Goal: Book appointment/travel/reservation

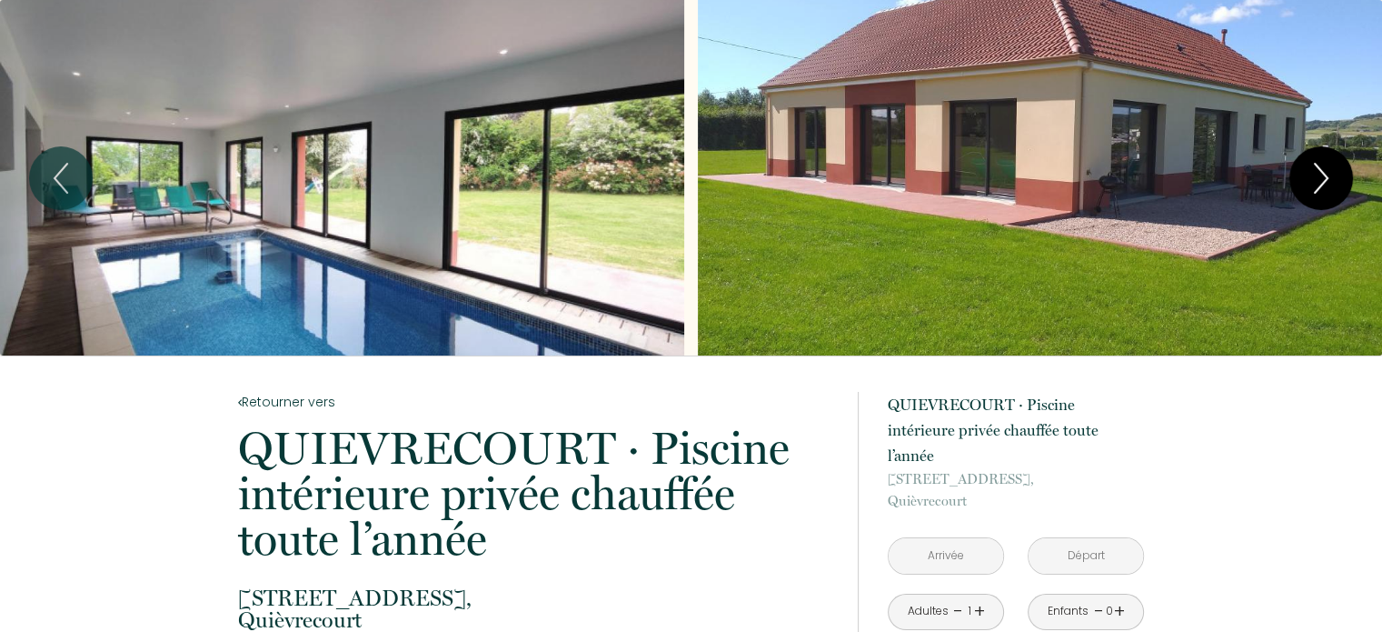
click at [1344, 177] on button "Next" at bounding box center [1322, 178] width 64 height 64
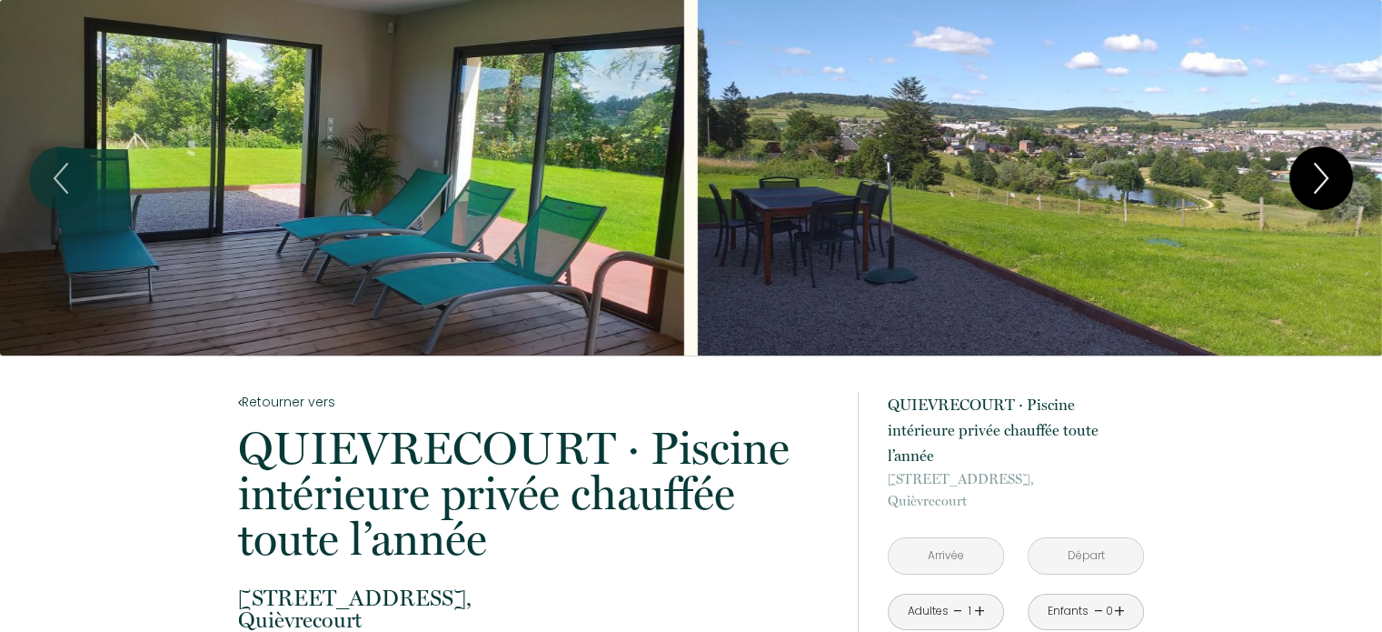
click at [1344, 177] on button "Next" at bounding box center [1322, 178] width 64 height 64
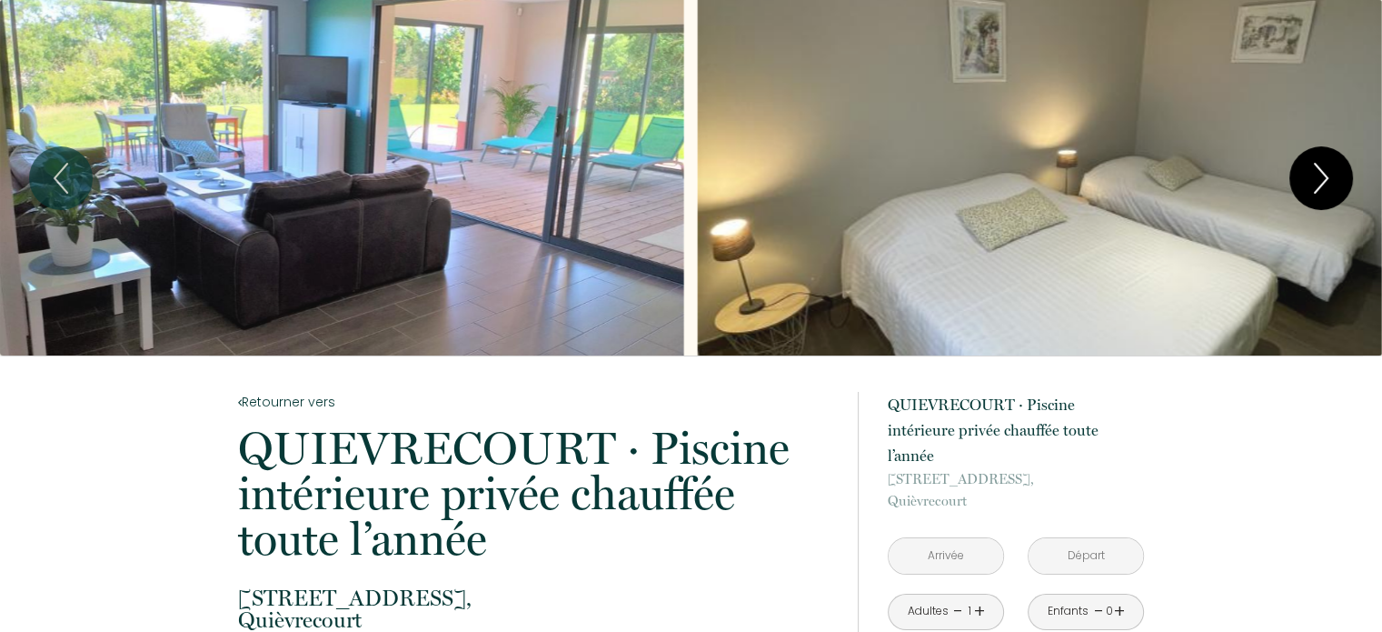
click at [1341, 177] on button "Next" at bounding box center [1322, 178] width 64 height 64
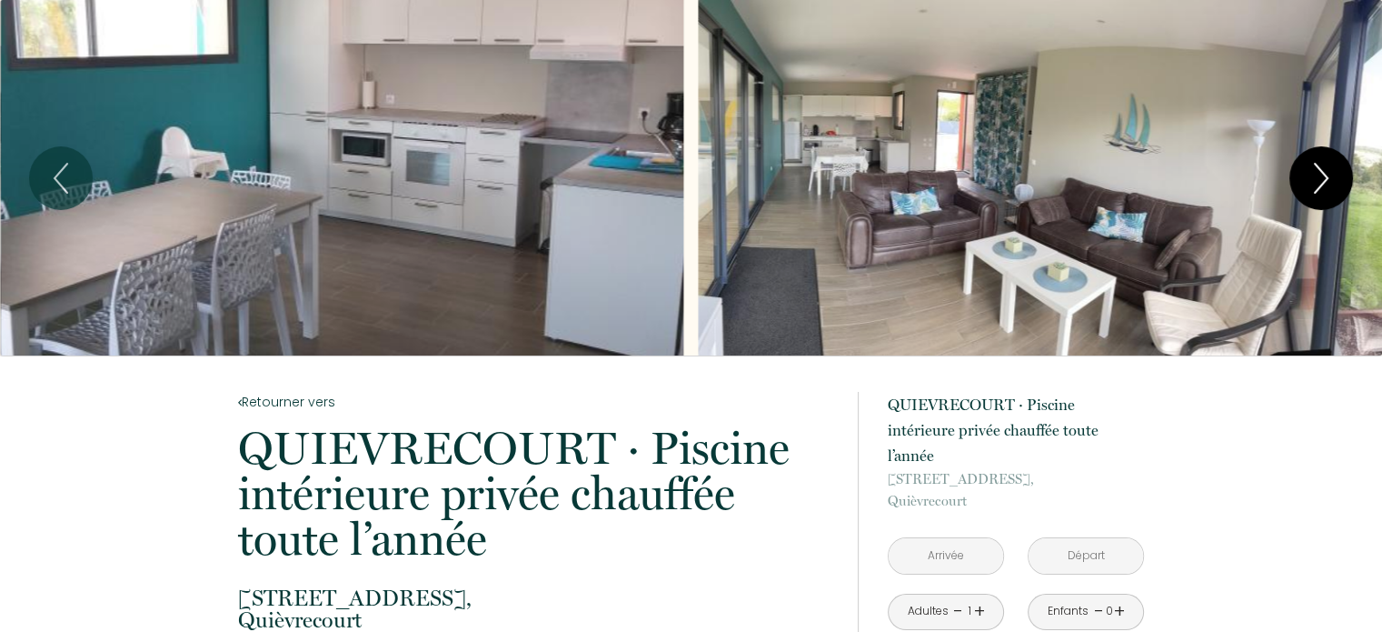
click at [1341, 177] on button "Next" at bounding box center [1322, 178] width 64 height 64
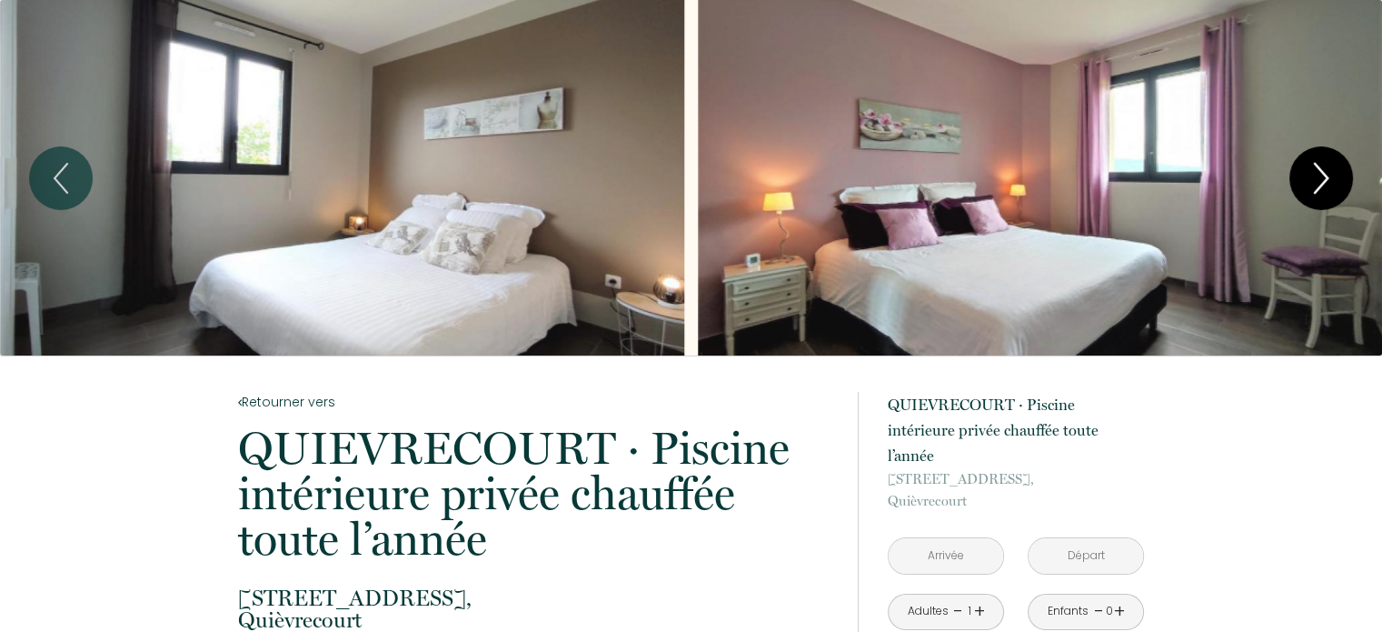
click at [1340, 178] on icon "Next" at bounding box center [1321, 178] width 38 height 55
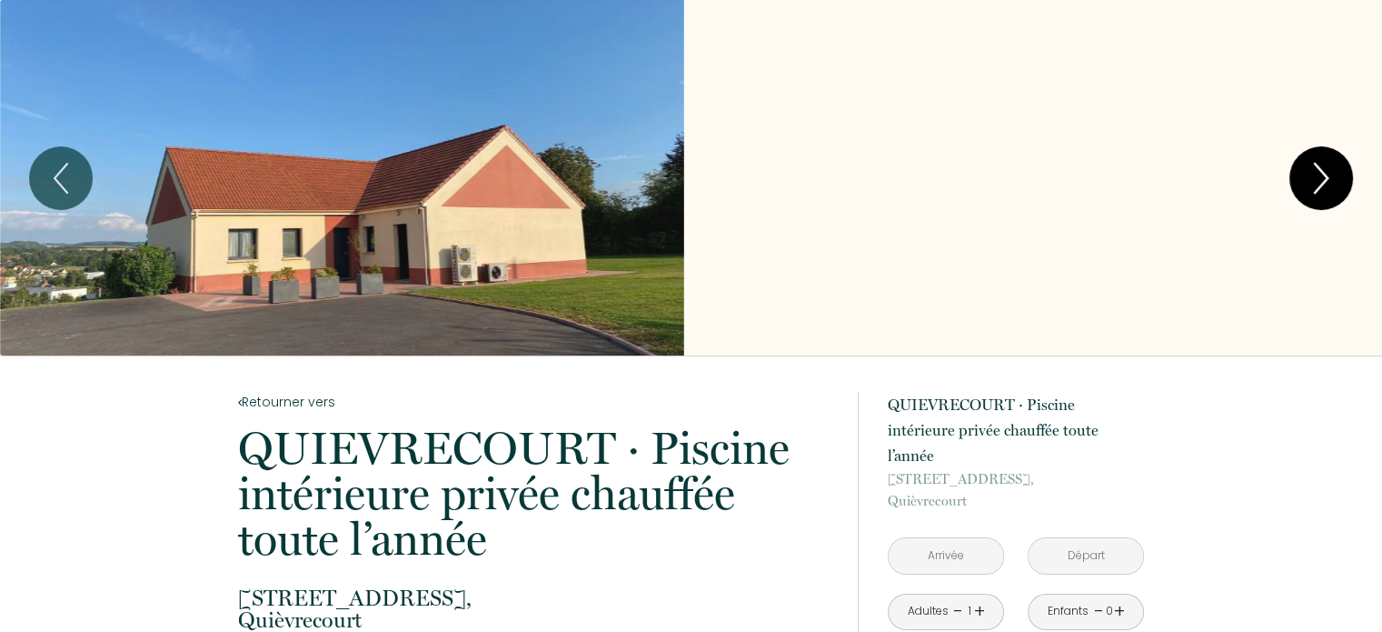
click at [1340, 178] on icon "Next" at bounding box center [1321, 178] width 38 height 55
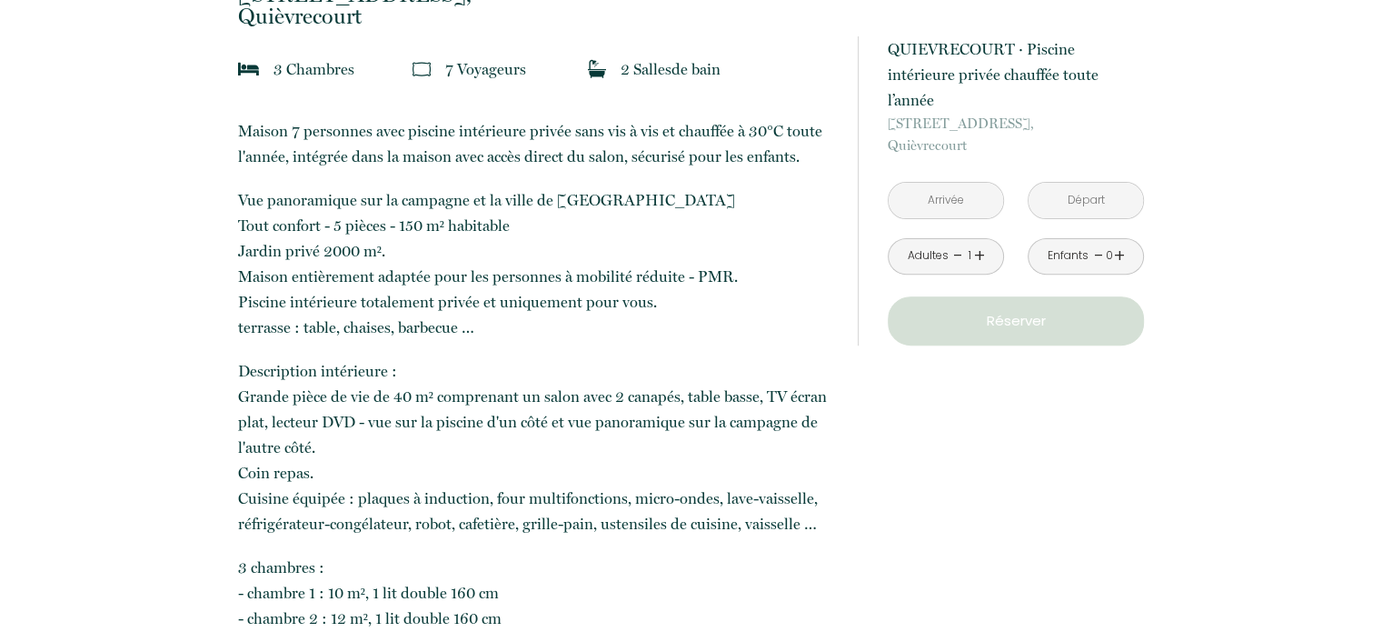
scroll to position [636, 0]
